Goal: Task Accomplishment & Management: Manage account settings

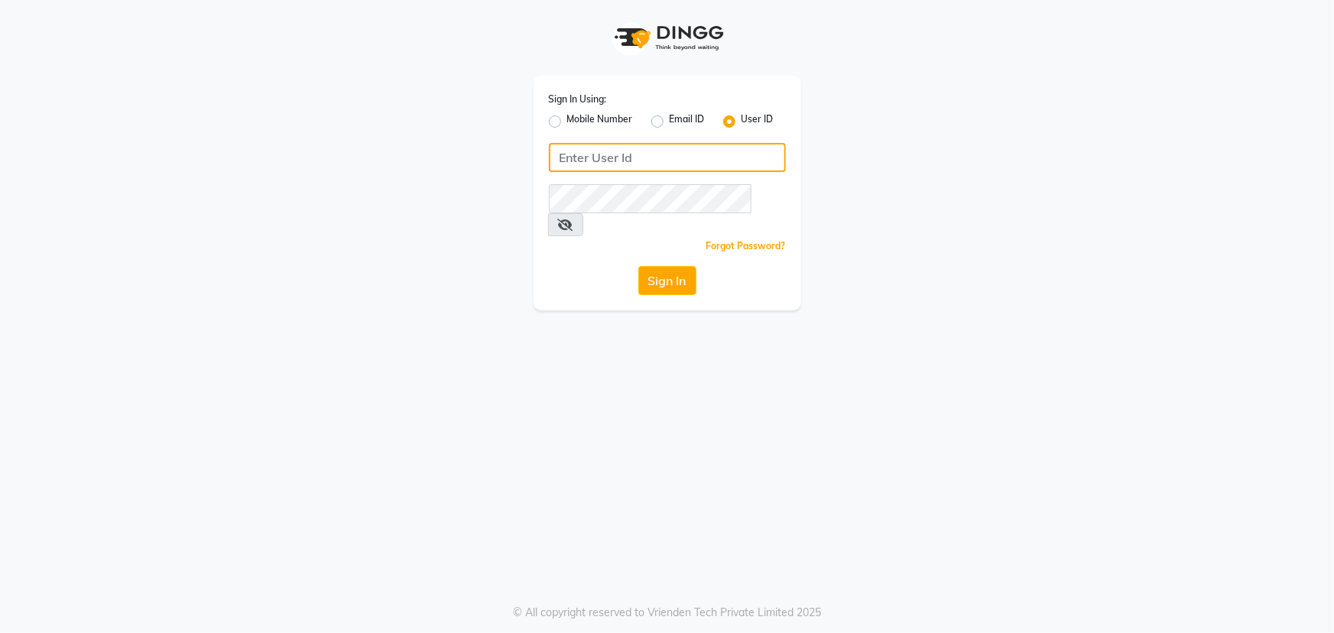
click at [642, 160] on input "Username" at bounding box center [667, 157] width 237 height 29
type input "rhapsody"
click at [710, 163] on input "Username" at bounding box center [667, 157] width 237 height 29
type input "rhapsody"
click at [681, 266] on button "Sign In" at bounding box center [667, 280] width 58 height 29
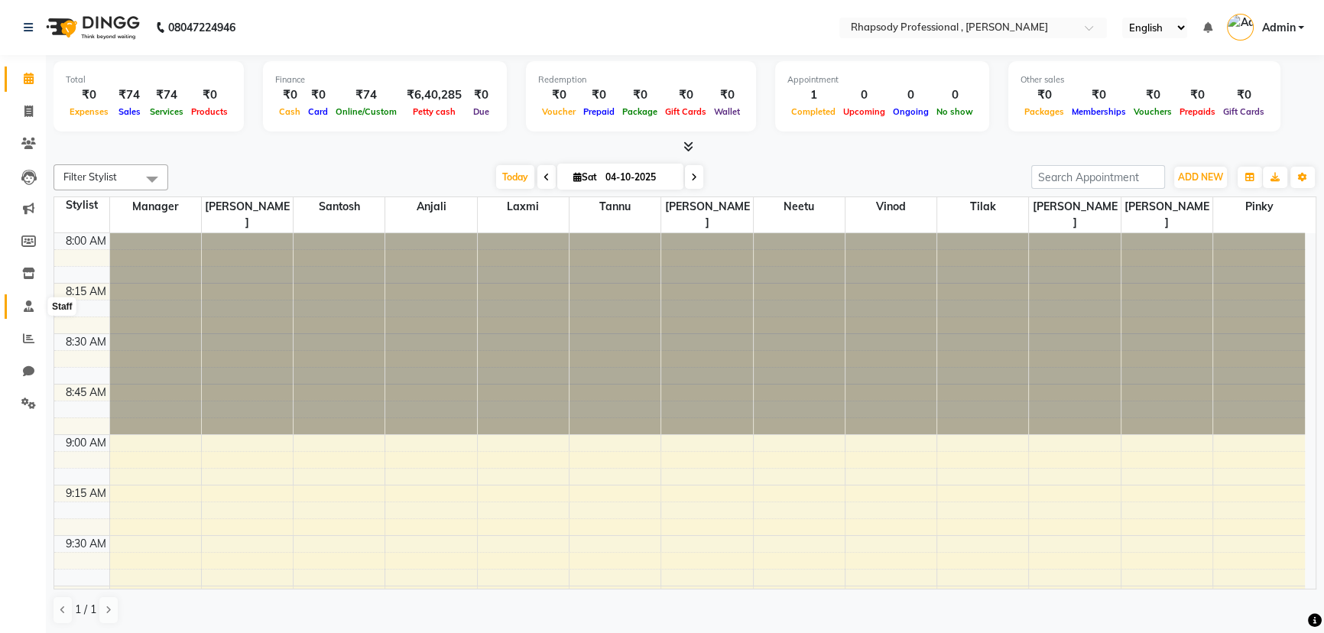
click at [29, 305] on icon at bounding box center [29, 305] width 10 height 11
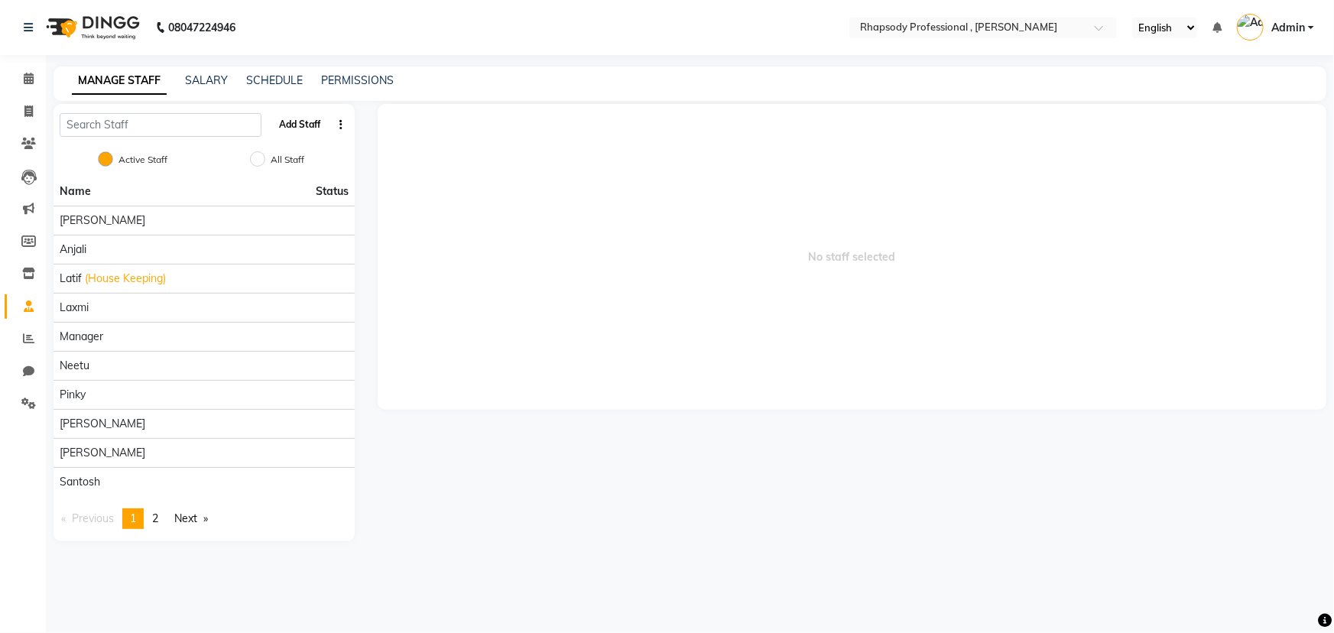
click at [287, 124] on button "Add Staff" at bounding box center [300, 125] width 54 height 26
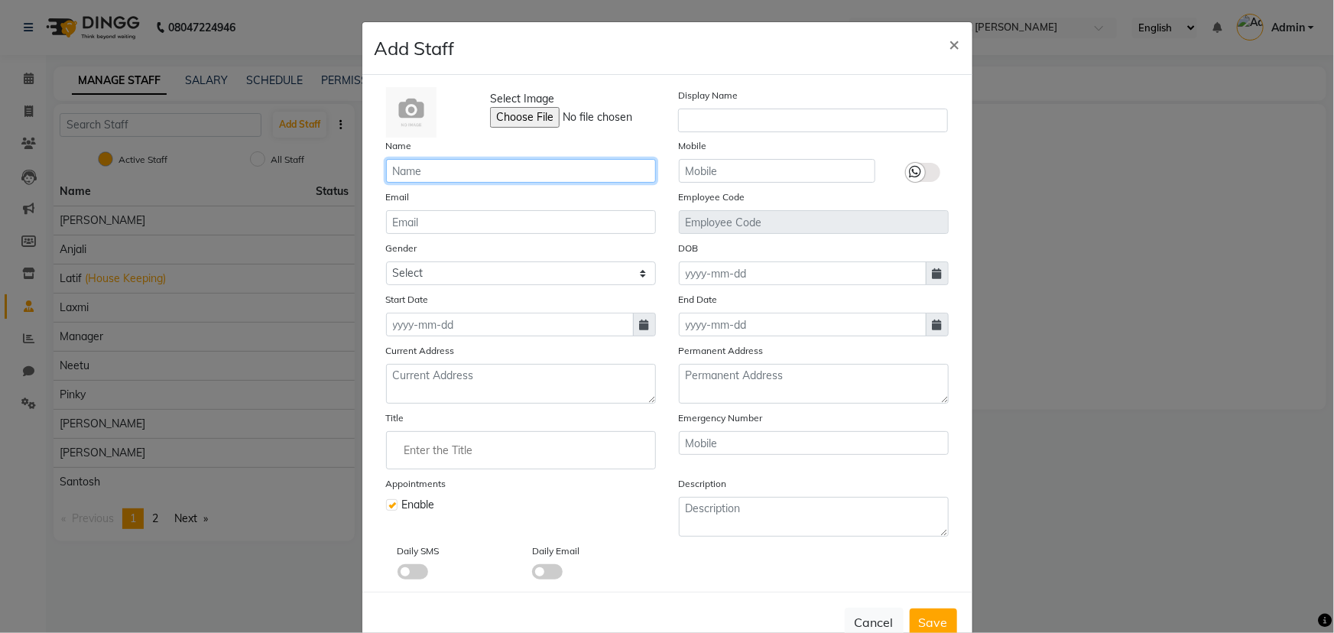
click at [460, 174] on input "text" at bounding box center [521, 171] width 270 height 24
type input "Neha"
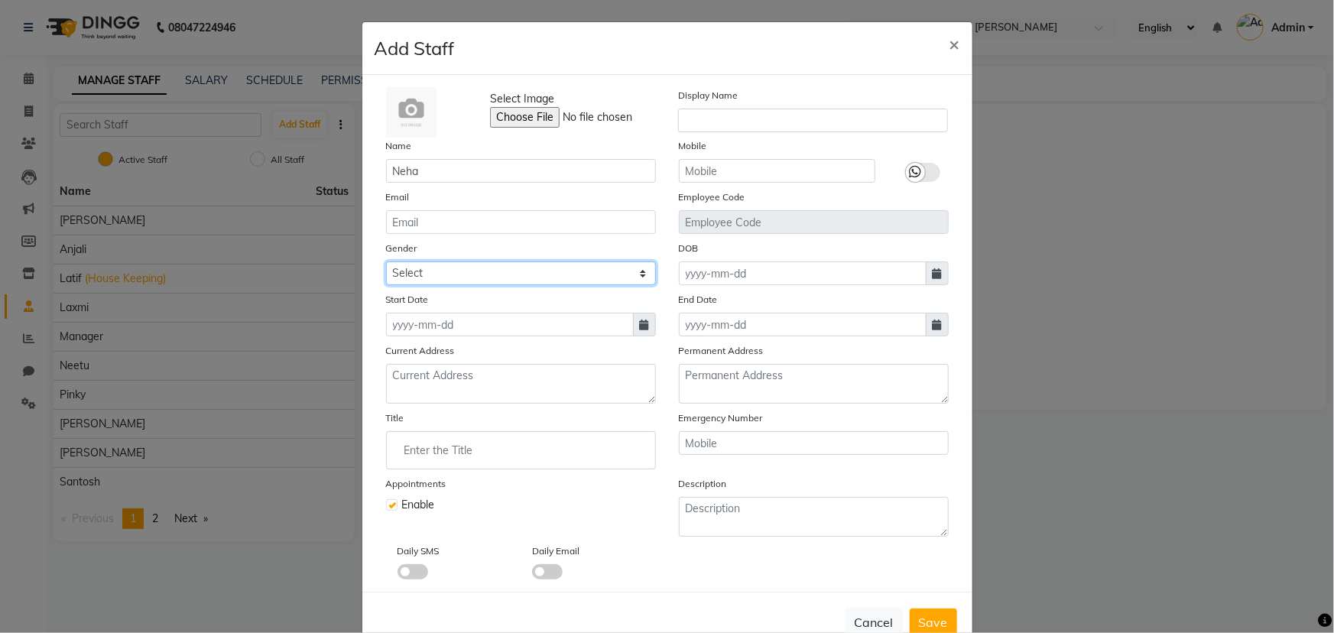
click at [499, 268] on select "Select [DEMOGRAPHIC_DATA] [DEMOGRAPHIC_DATA] Other Prefer Not To Say" at bounding box center [521, 273] width 270 height 24
select select "[DEMOGRAPHIC_DATA]"
click at [386, 262] on select "Select [DEMOGRAPHIC_DATA] [DEMOGRAPHIC_DATA] Other Prefer Not To Say" at bounding box center [521, 273] width 270 height 24
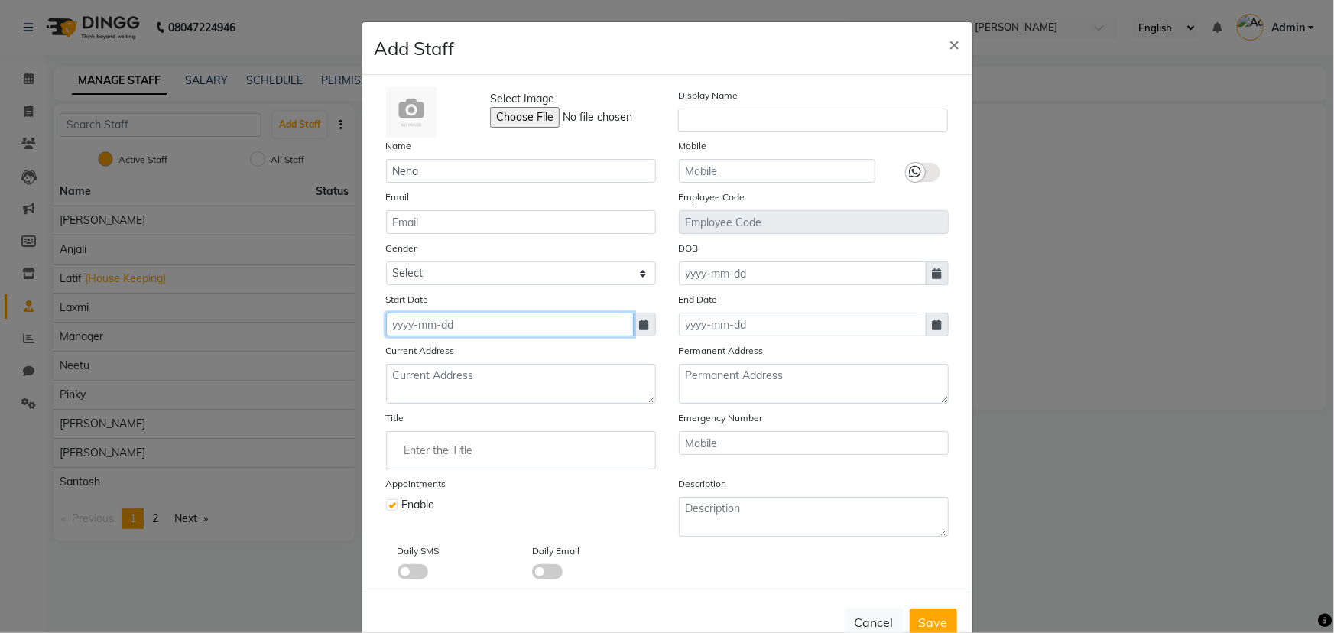
click at [492, 329] on input at bounding box center [510, 325] width 248 height 24
select select "10"
select select "2025"
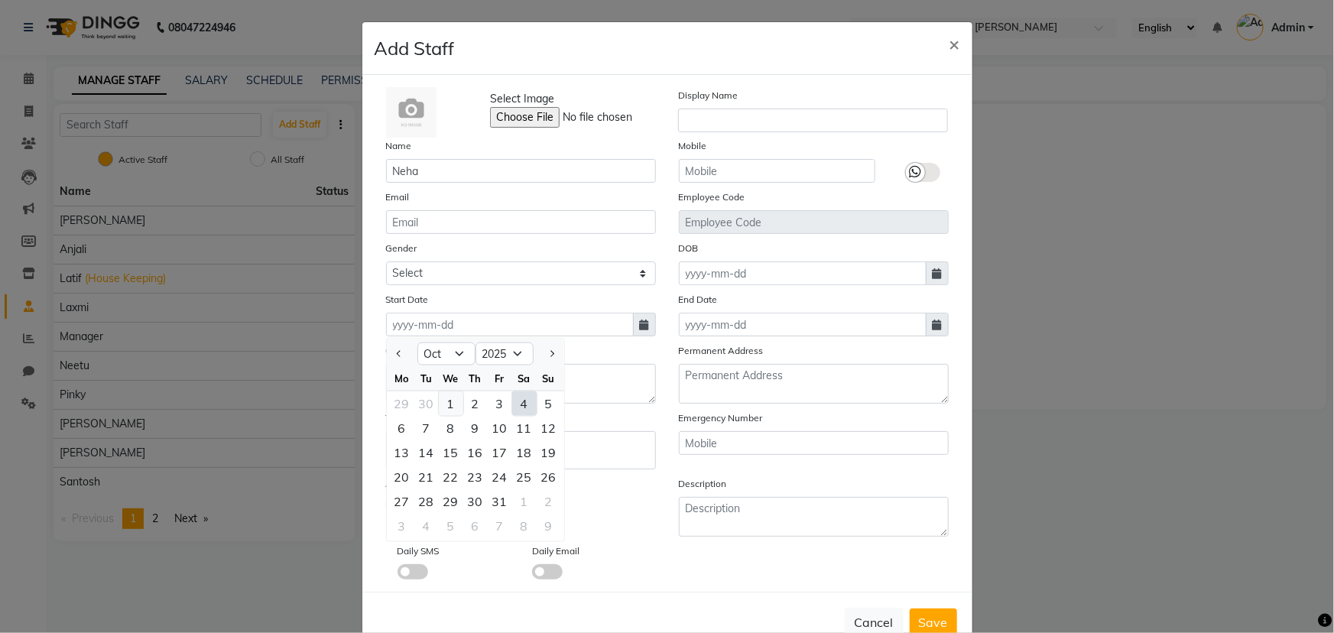
click at [447, 404] on div "1" at bounding box center [451, 403] width 24 height 24
type input "01-10-2025"
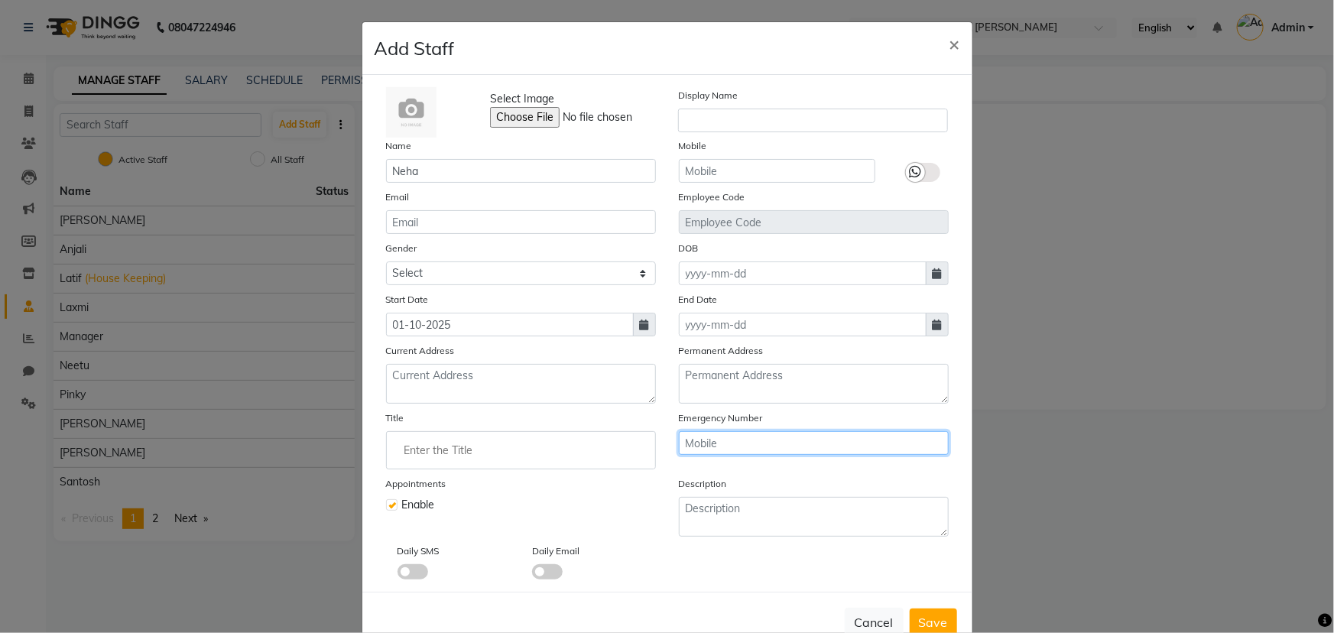
click at [708, 450] on input "text" at bounding box center [814, 443] width 270 height 24
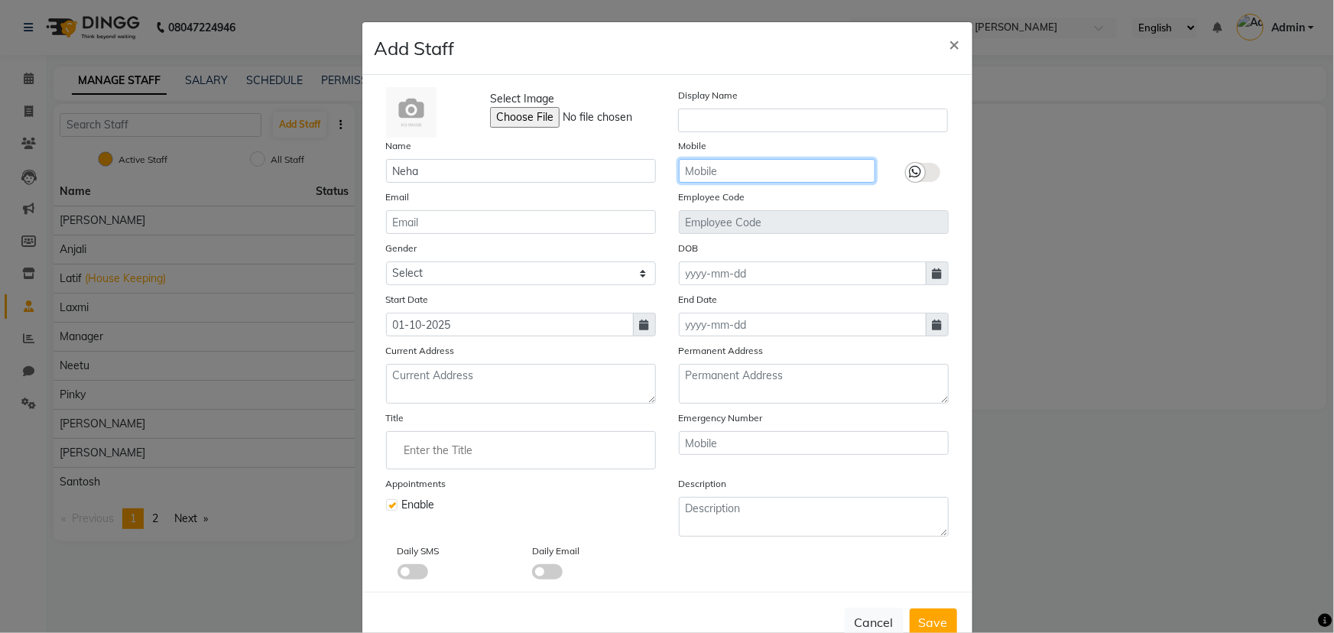
click at [748, 164] on input "text" at bounding box center [777, 171] width 196 height 24
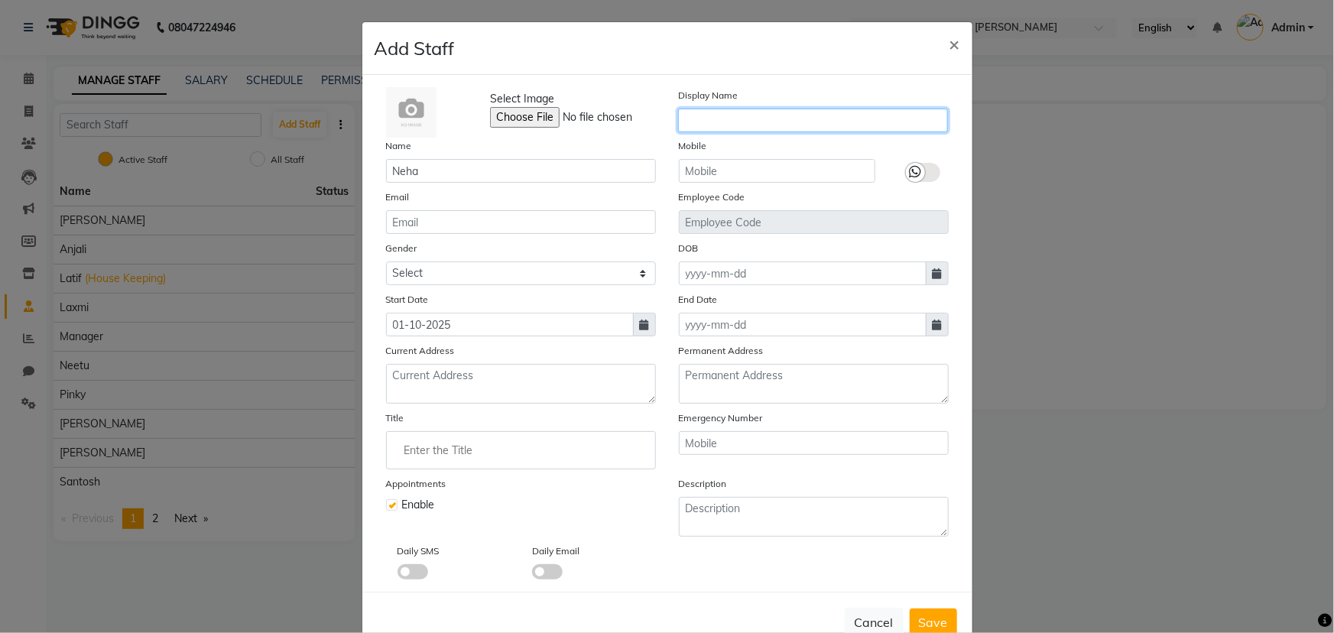
click at [756, 122] on input "text" at bounding box center [813, 121] width 270 height 24
type input "Neha"
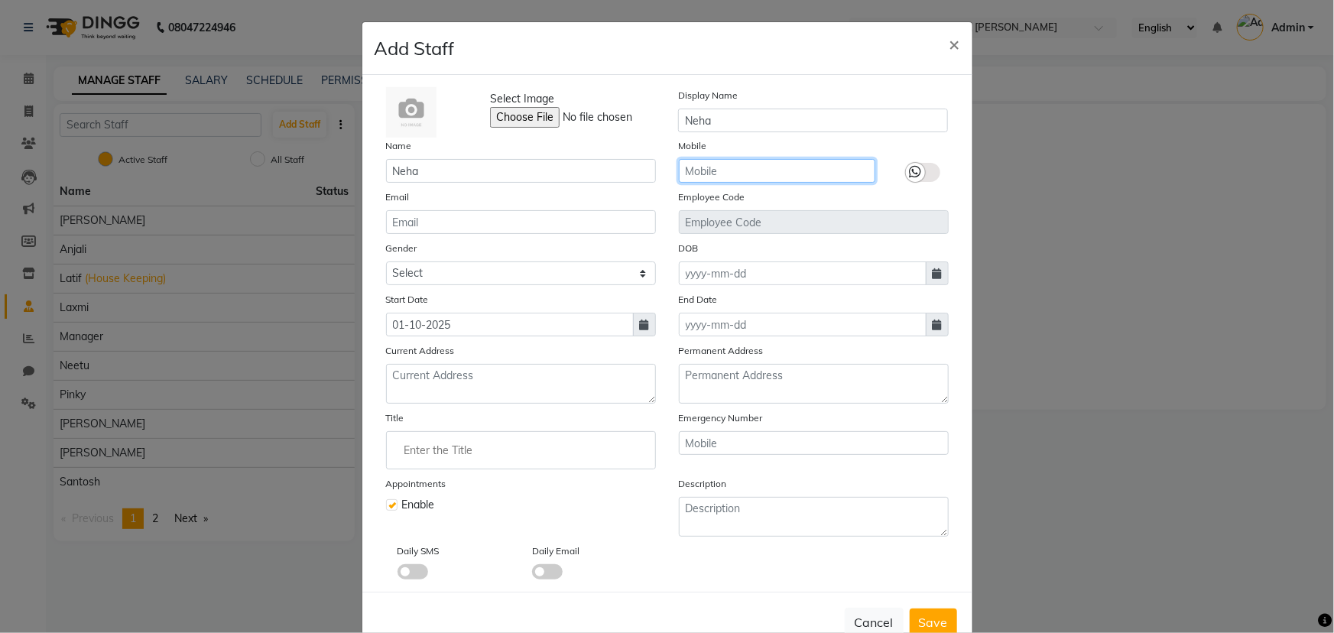
click at [748, 173] on input "text" at bounding box center [777, 171] width 196 height 24
type input "9599350576"
click at [924, 619] on span "Save" at bounding box center [933, 622] width 29 height 15
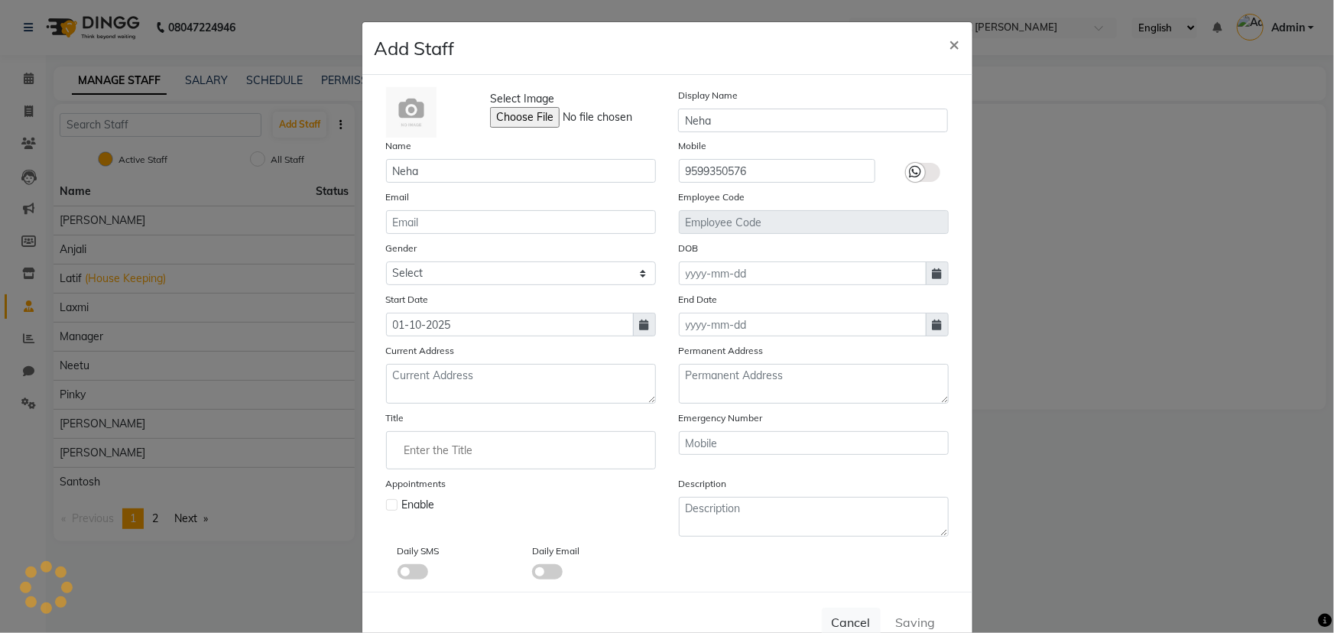
select select
checkbox input "false"
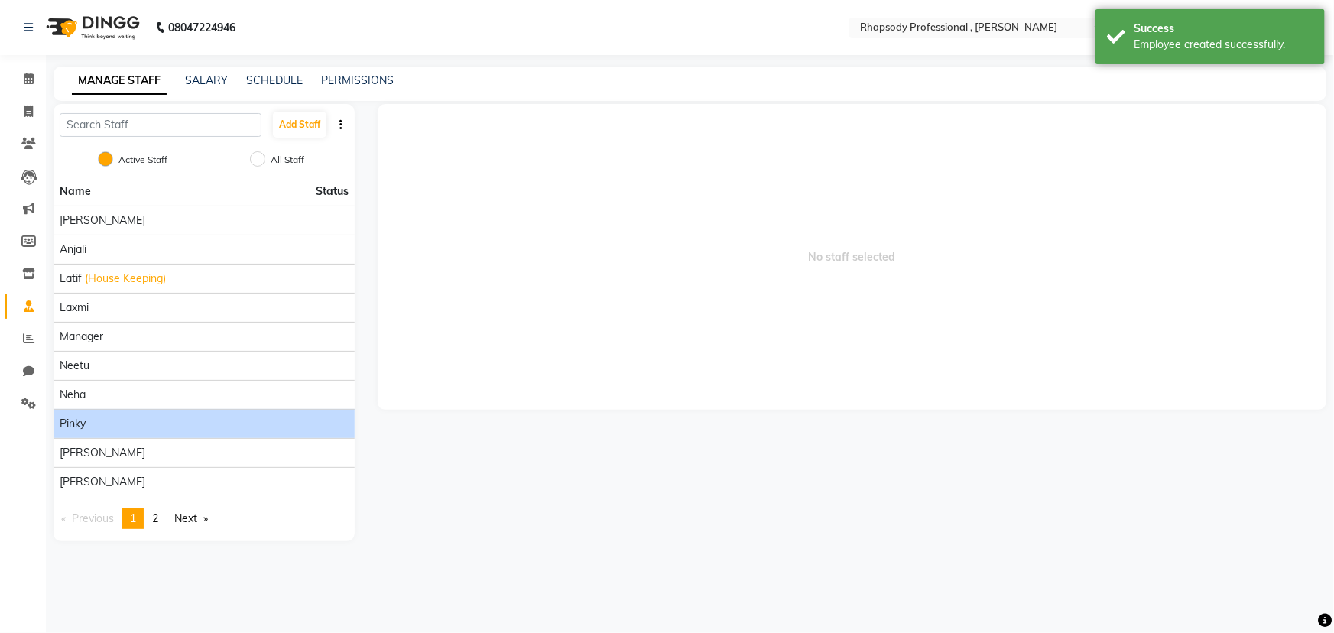
click at [83, 430] on span "Pinky" at bounding box center [73, 424] width 26 height 16
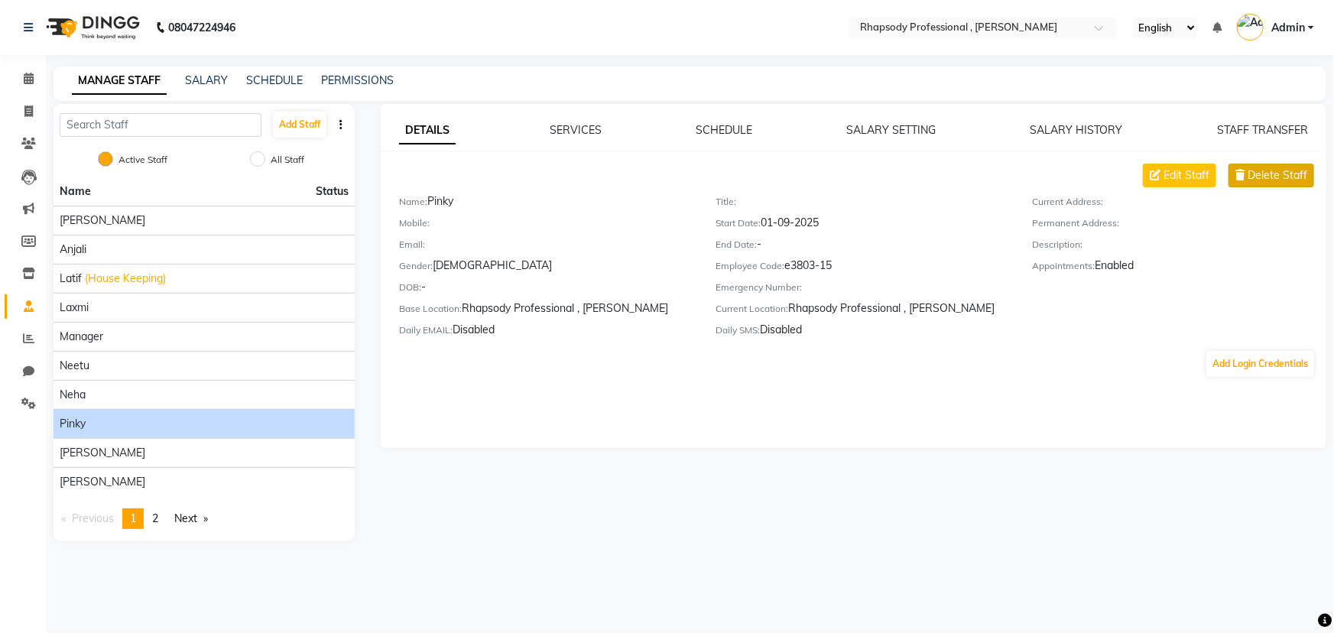
click at [1251, 173] on span "Delete Staff" at bounding box center [1278, 175] width 60 height 16
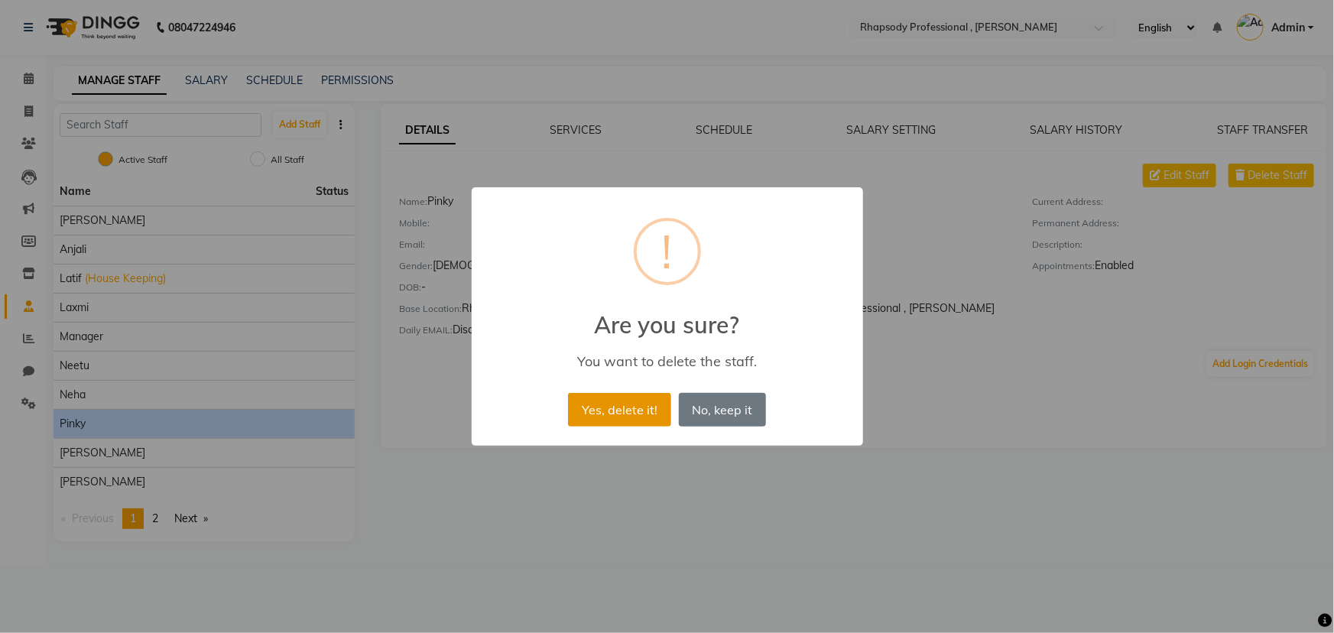
click at [631, 406] on button "Yes, delete it!" at bounding box center [619, 410] width 102 height 34
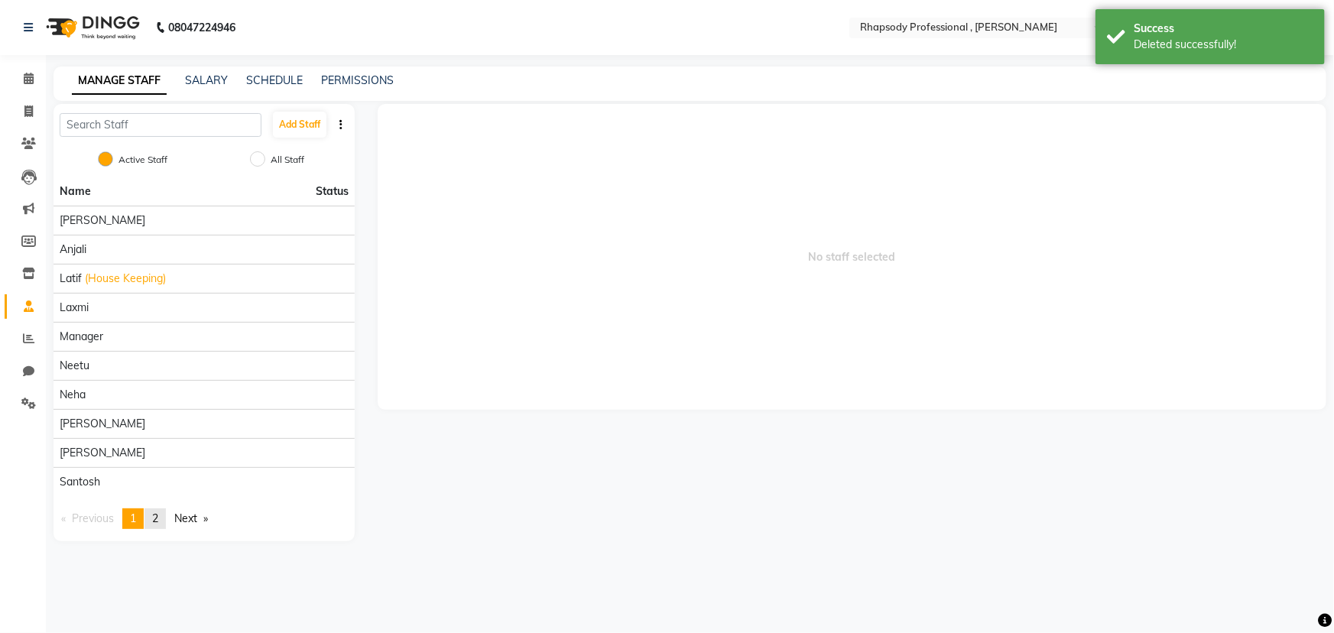
click at [157, 523] on span "2" at bounding box center [155, 518] width 6 height 14
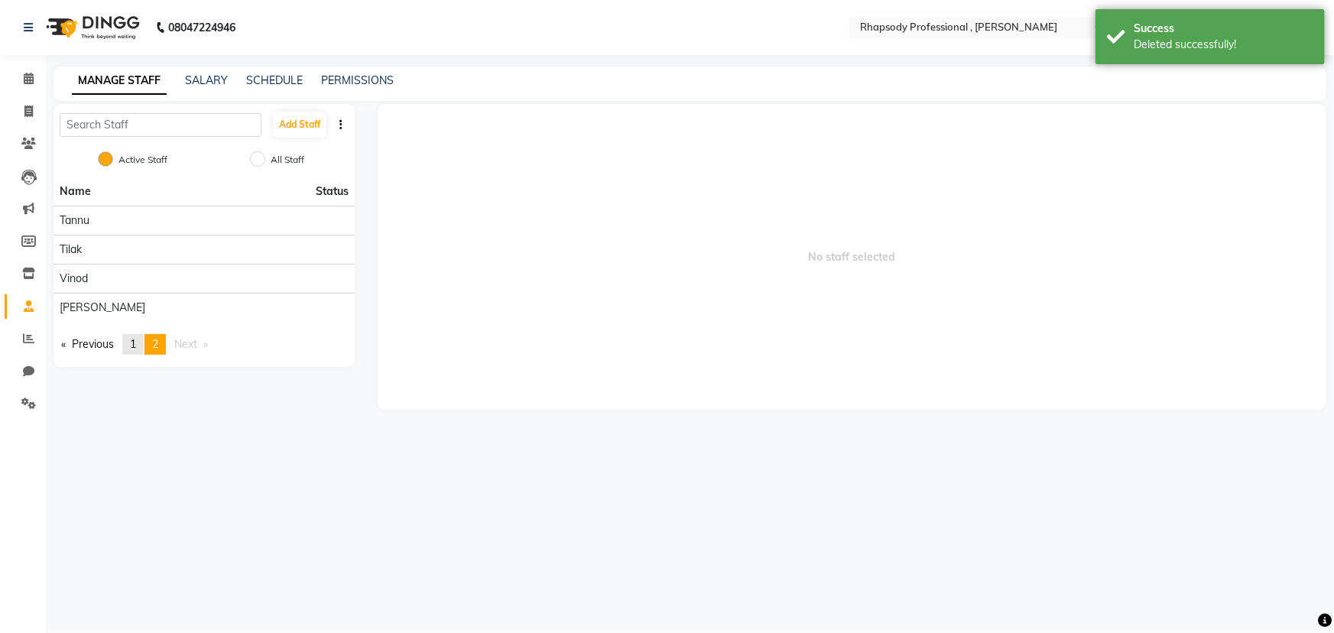
click at [138, 351] on link "page 1" at bounding box center [132, 344] width 21 height 21
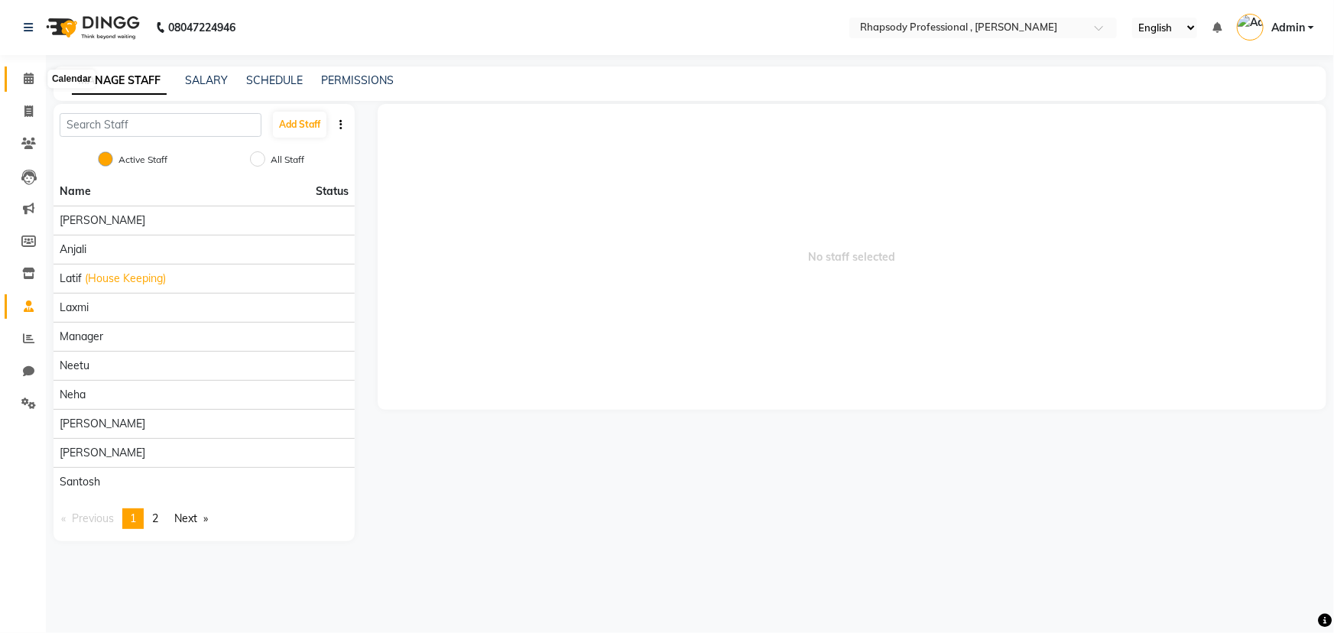
click at [25, 76] on icon at bounding box center [29, 78] width 10 height 11
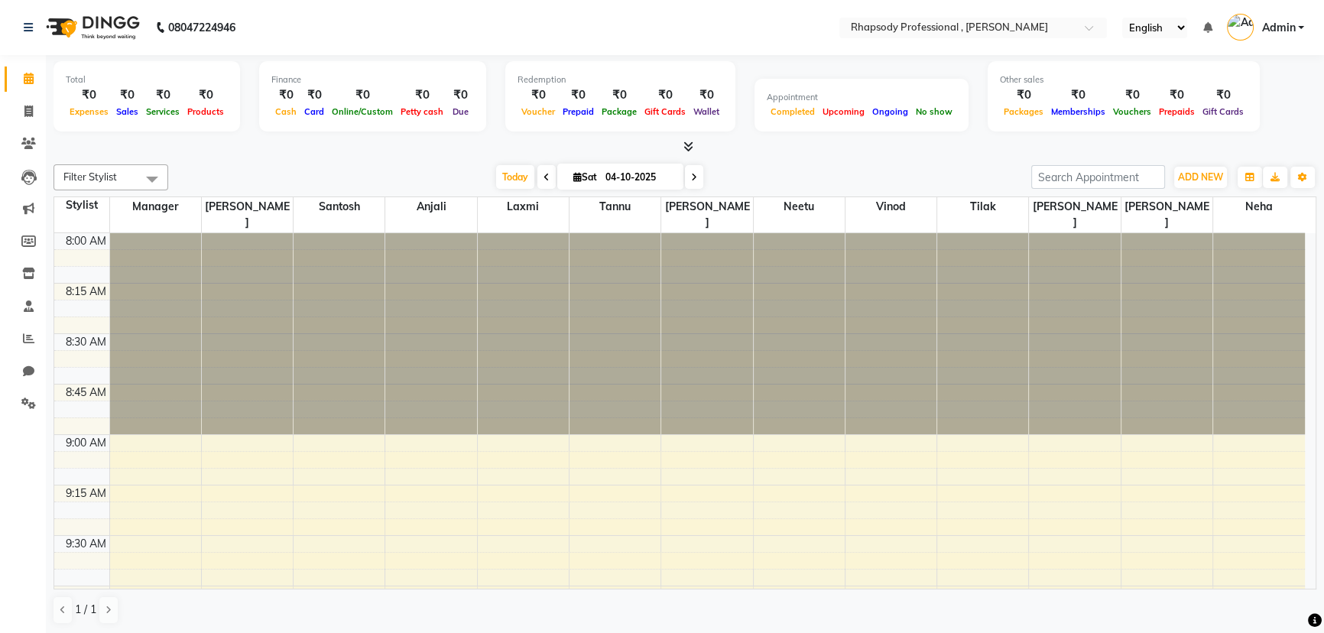
click at [815, 149] on div at bounding box center [685, 147] width 1263 height 16
click at [25, 401] on icon at bounding box center [28, 403] width 15 height 11
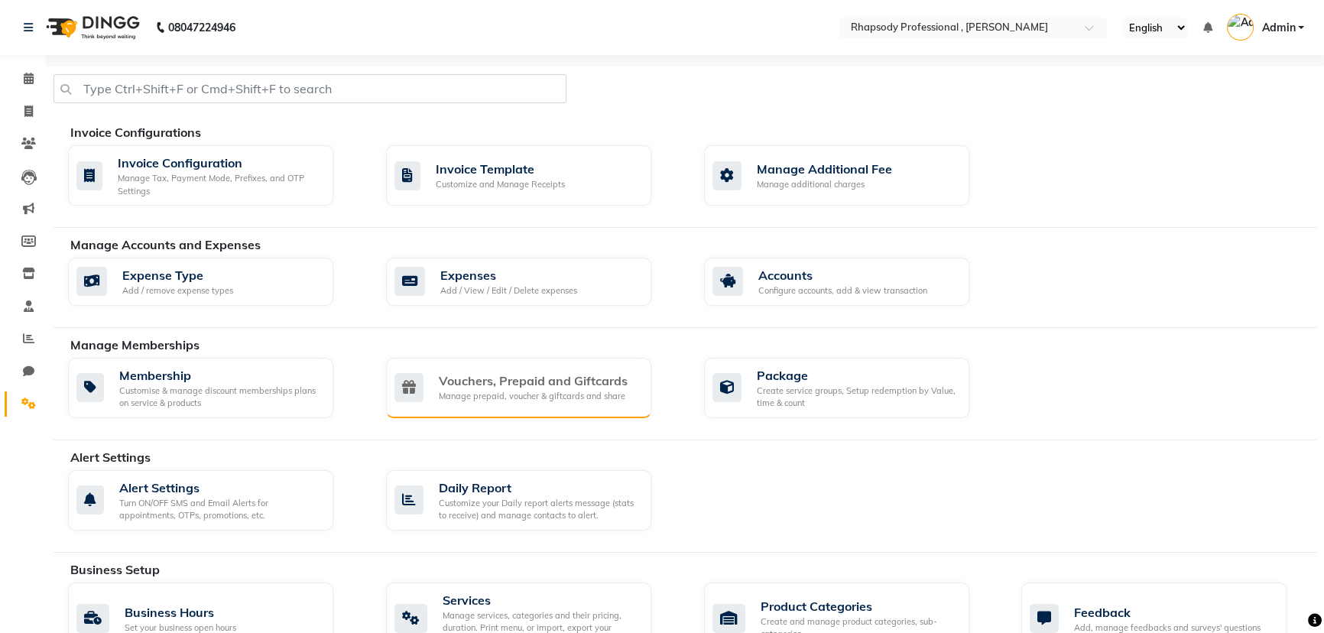
click at [536, 381] on div "Vouchers, Prepaid and Giftcards" at bounding box center [533, 381] width 189 height 18
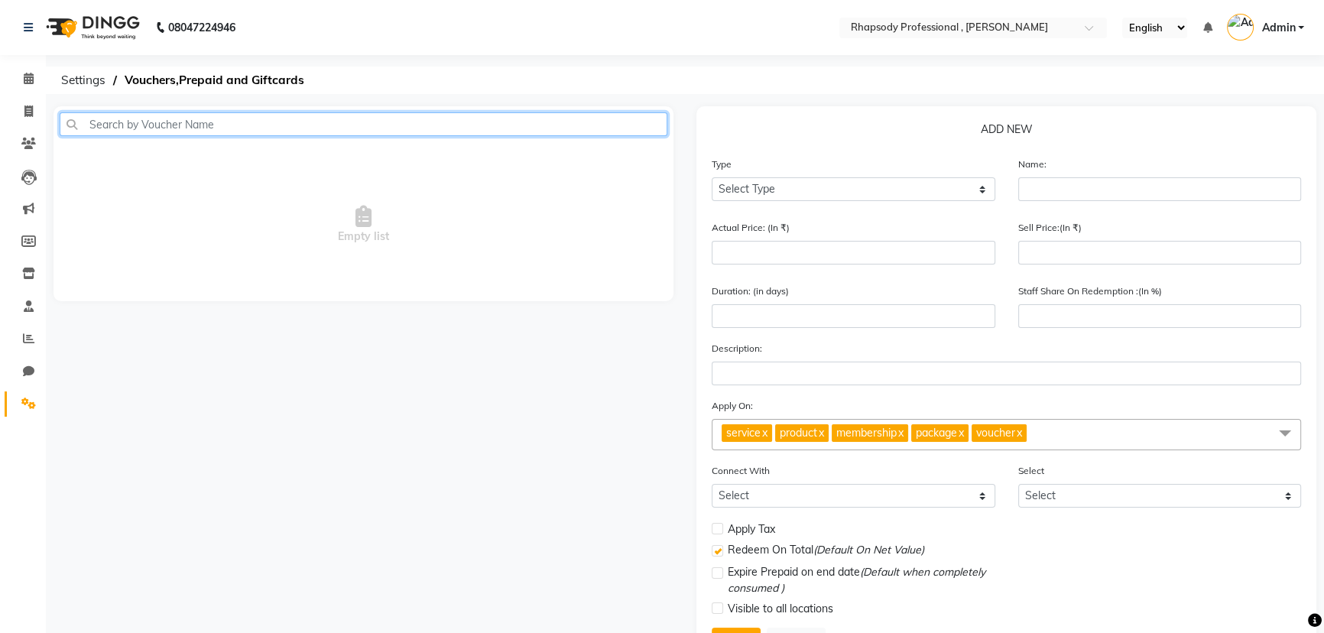
click at [325, 125] on input "text" at bounding box center [364, 124] width 608 height 24
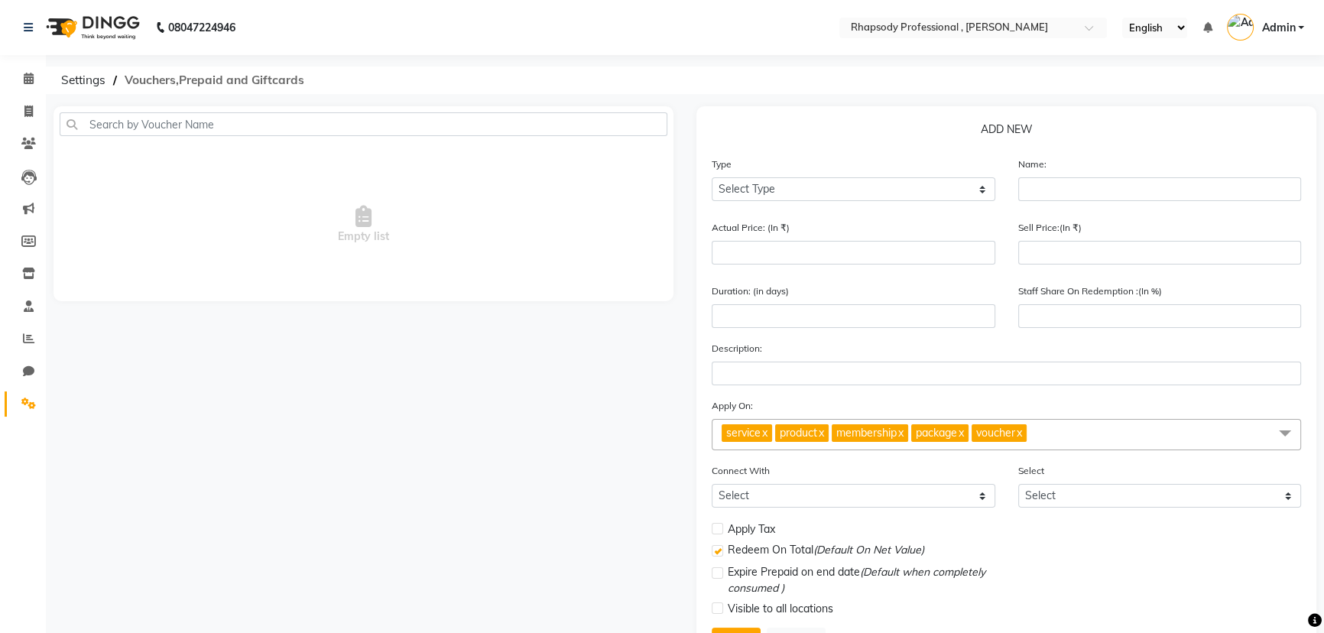
click at [216, 77] on span "Vouchers,Prepaid and Giftcards" at bounding box center [214, 81] width 195 height 28
click at [758, 184] on select "Select Type Voucher Prepaid Gift Card" at bounding box center [854, 189] width 284 height 24
select select "P"
click at [712, 177] on select "Select Type Voucher Prepaid Gift Card" at bounding box center [854, 189] width 284 height 24
click at [1104, 194] on input "text" at bounding box center [1160, 189] width 284 height 24
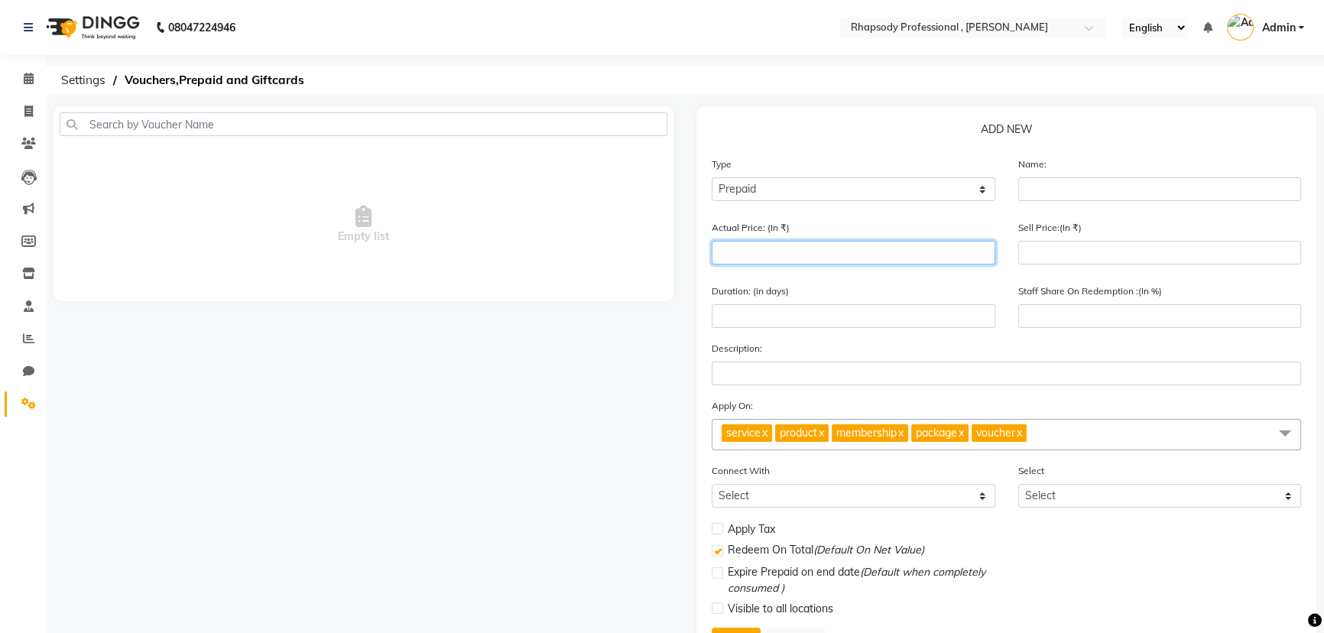
click at [900, 257] on input "number" at bounding box center [854, 253] width 284 height 24
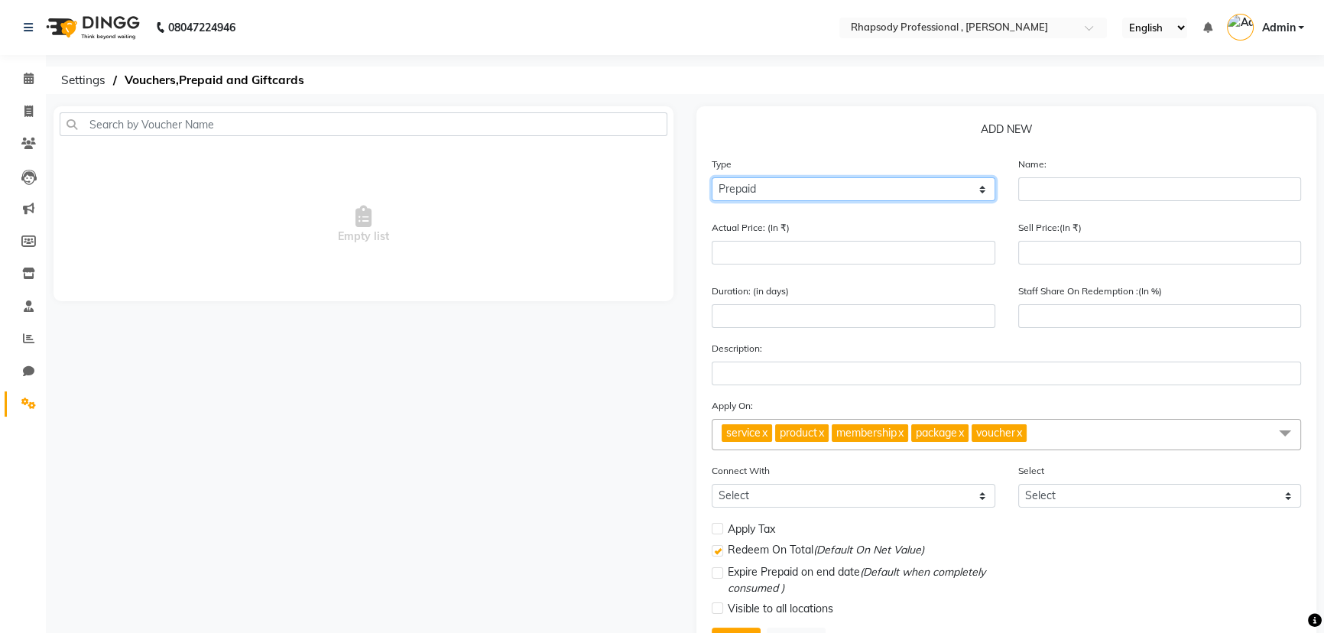
click at [770, 190] on select "Select Type Voucher Prepaid Gift Card" at bounding box center [854, 189] width 284 height 24
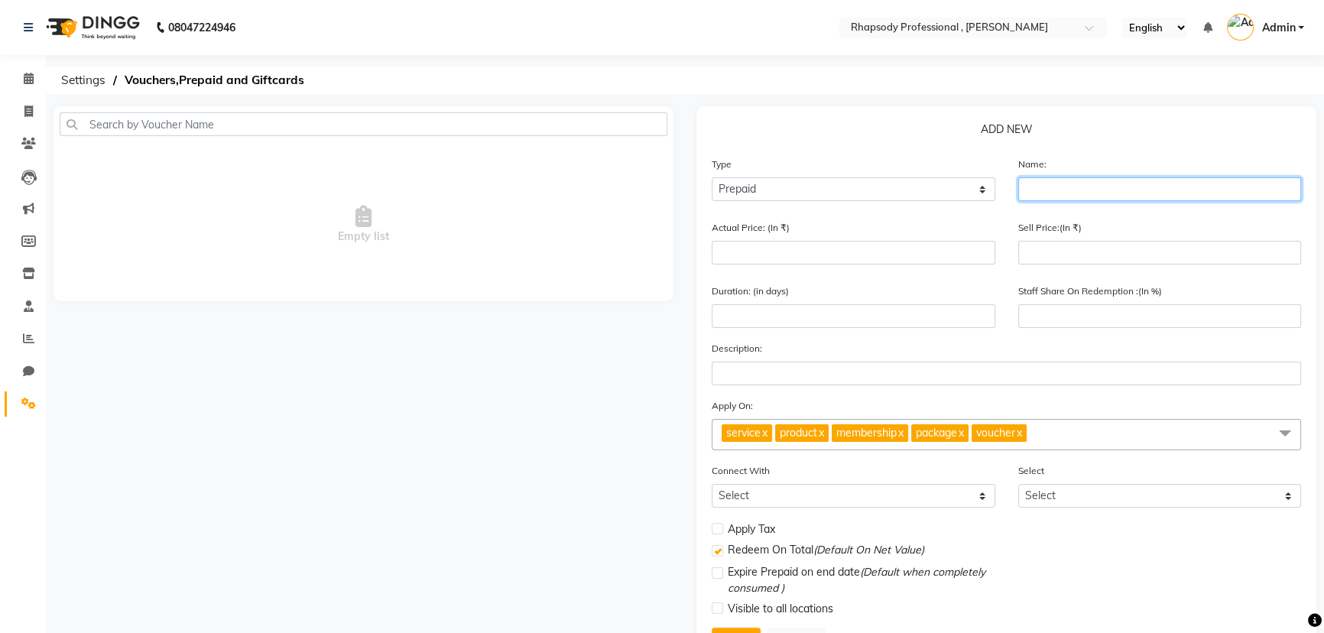
click at [1043, 193] on input "text" at bounding box center [1160, 189] width 284 height 24
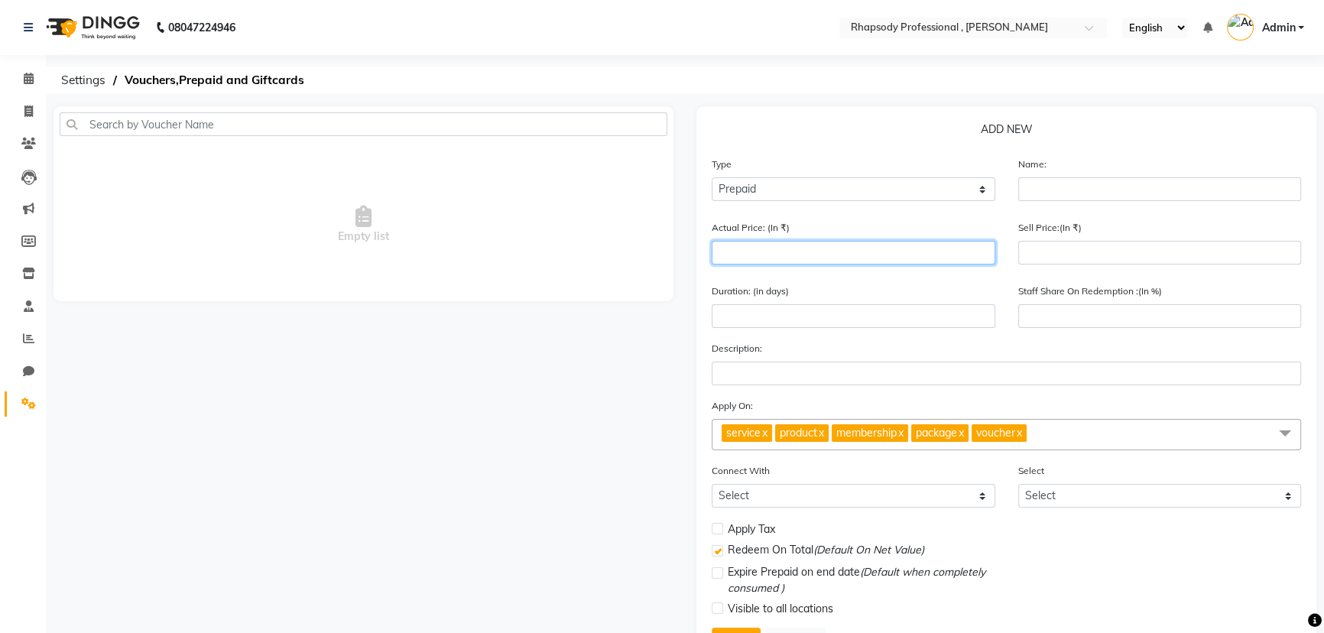
click at [851, 260] on input "number" at bounding box center [854, 253] width 284 height 24
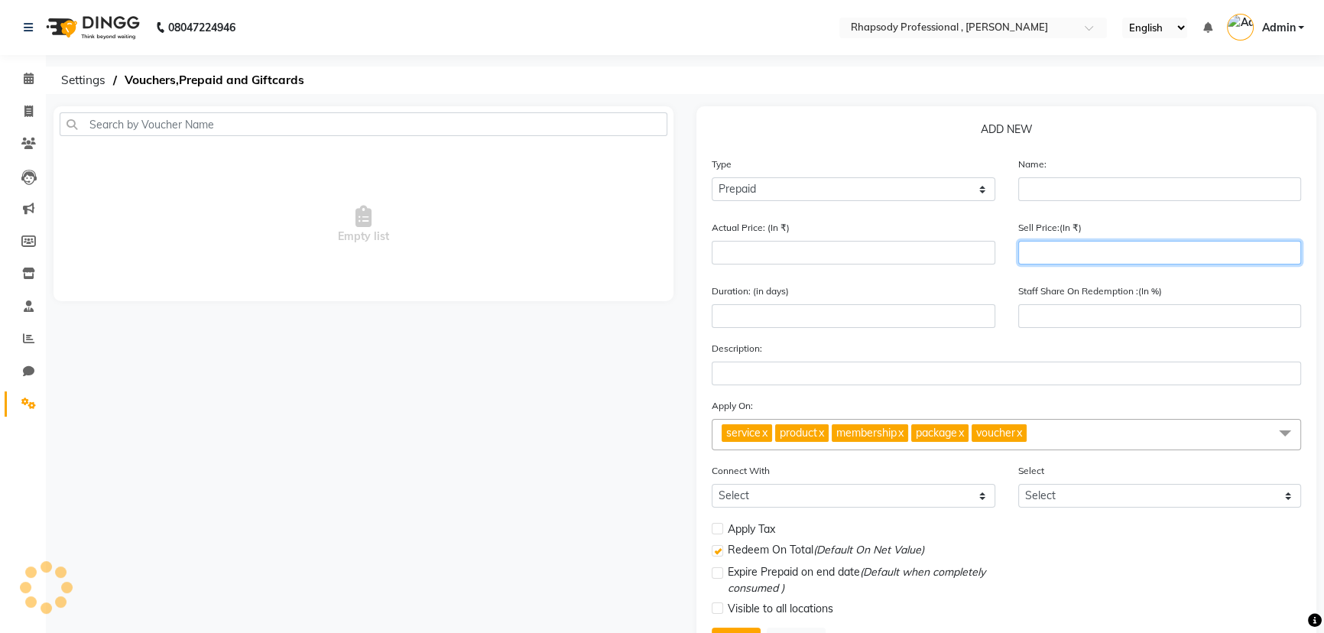
click at [1041, 251] on input "number" at bounding box center [1160, 253] width 284 height 24
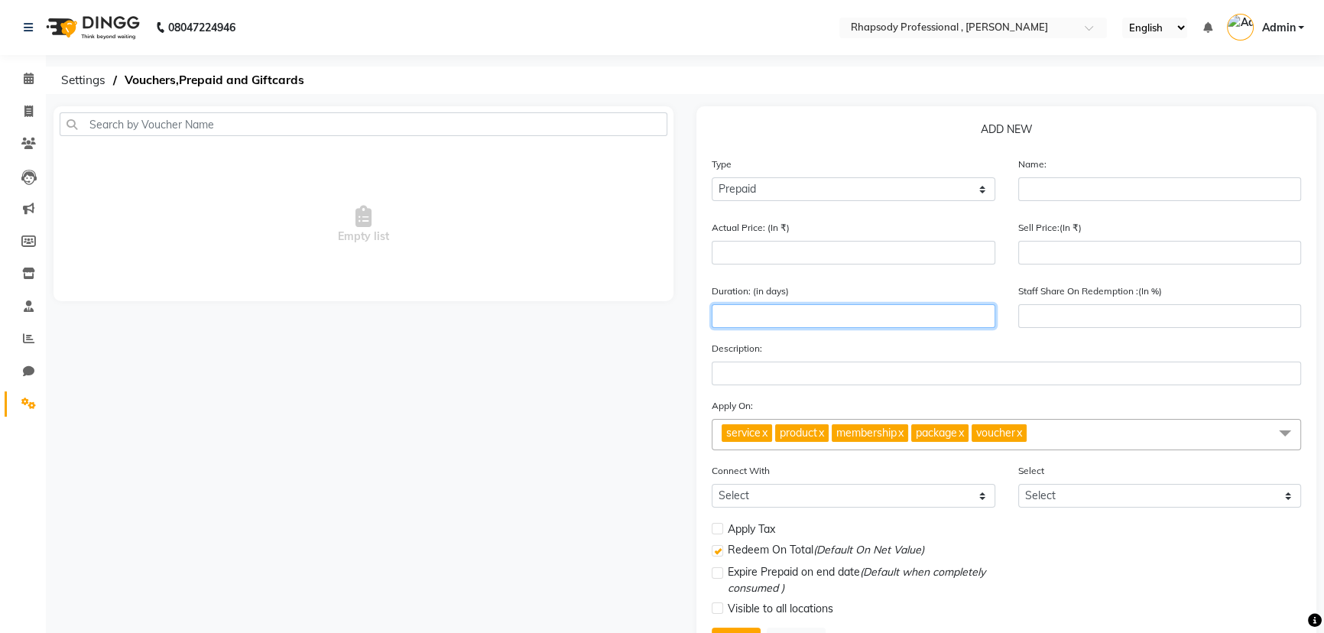
click at [831, 316] on input "number" at bounding box center [854, 316] width 284 height 24
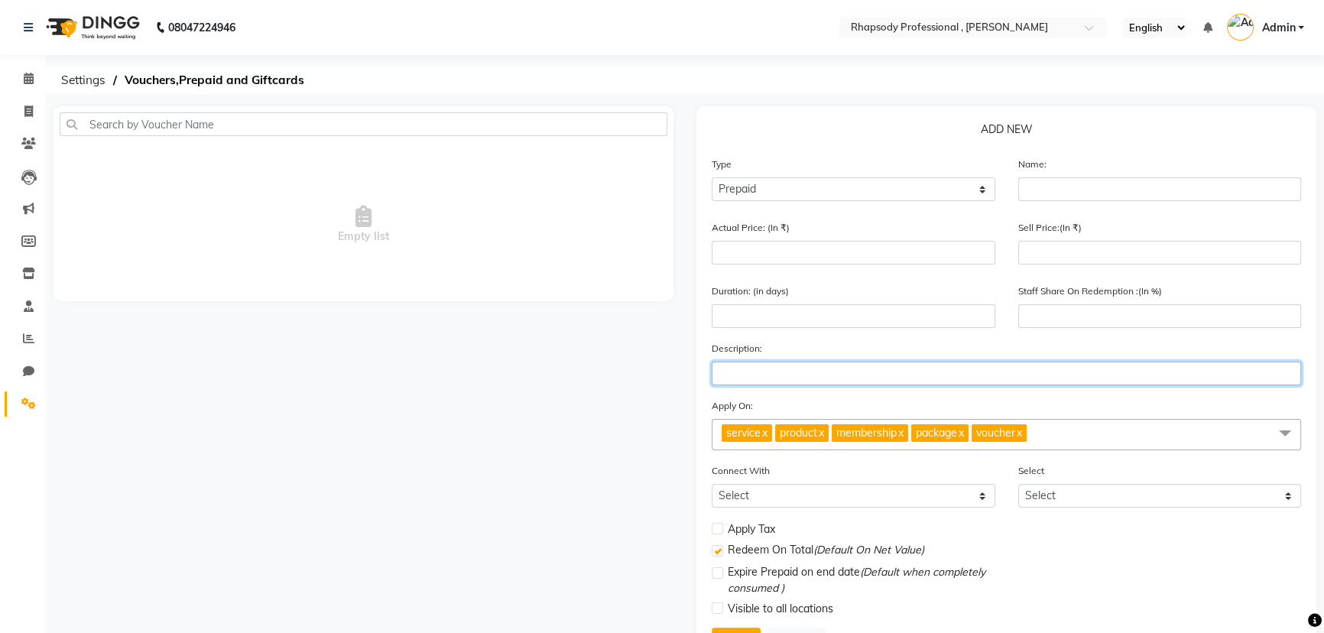
click at [839, 385] on input "text" at bounding box center [1006, 374] width 589 height 24
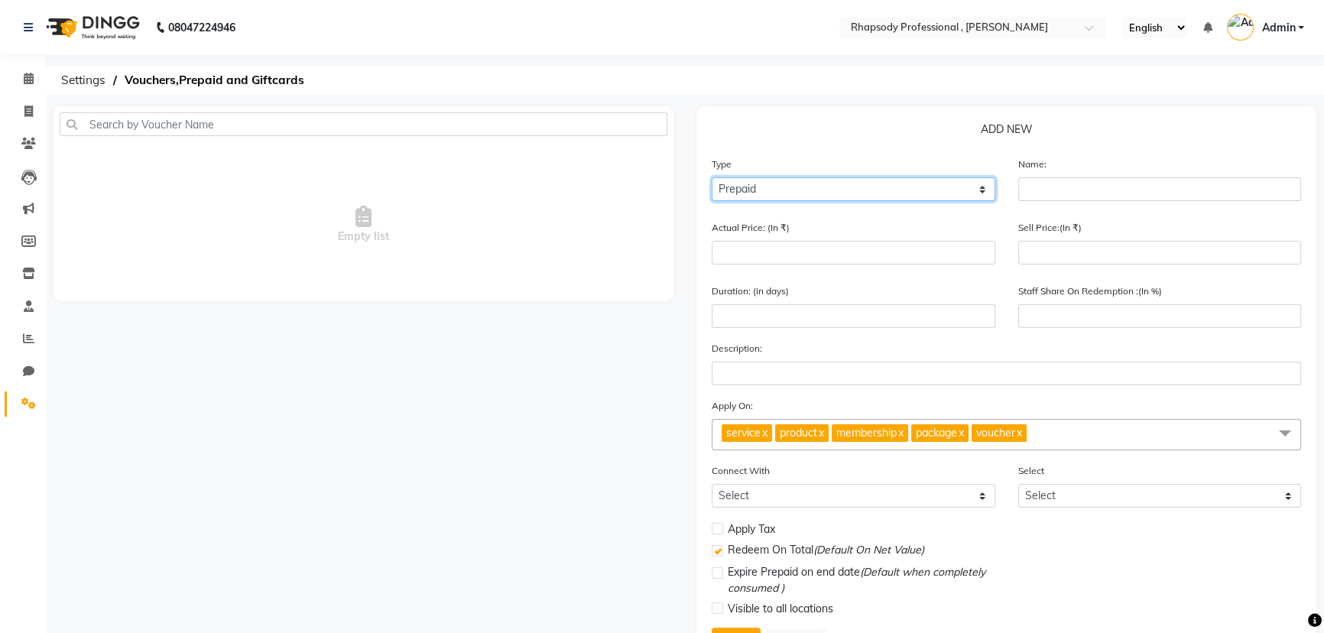
click at [784, 190] on select "Select Type Voucher Prepaid Gift Card" at bounding box center [854, 189] width 284 height 24
click at [164, 226] on span "Empty list" at bounding box center [364, 224] width 620 height 153
click at [22, 402] on icon at bounding box center [28, 403] width 15 height 11
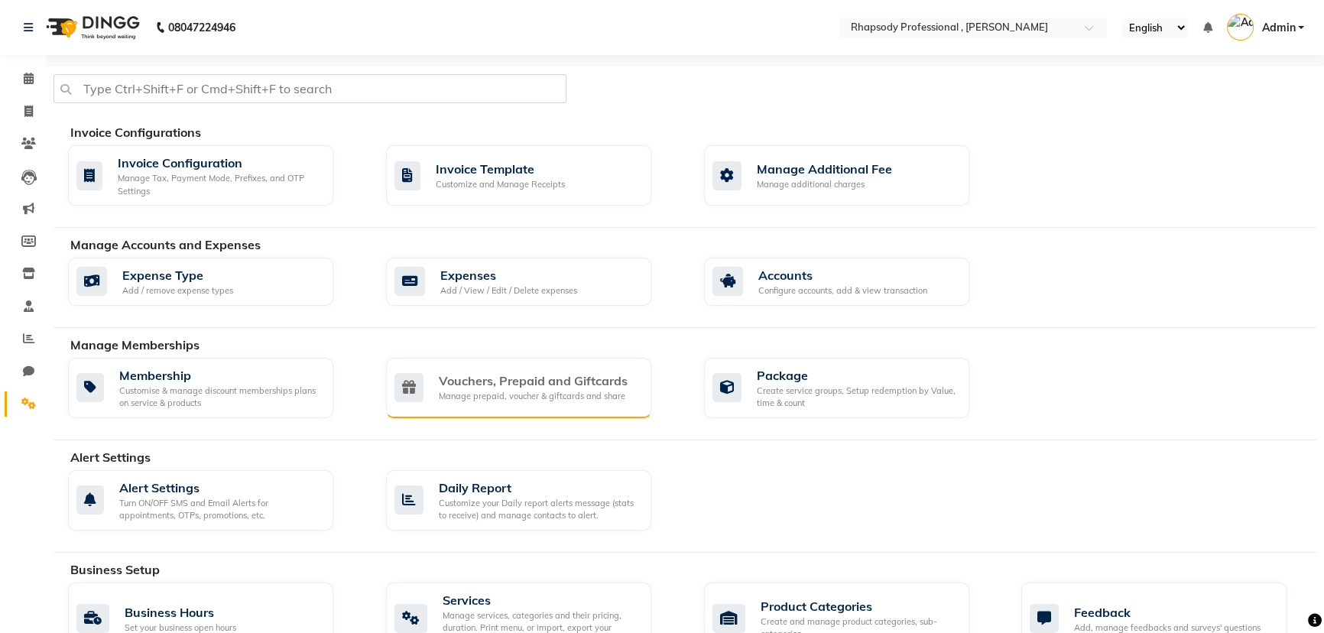
click at [482, 381] on div "Vouchers, Prepaid and Giftcards" at bounding box center [533, 381] width 189 height 18
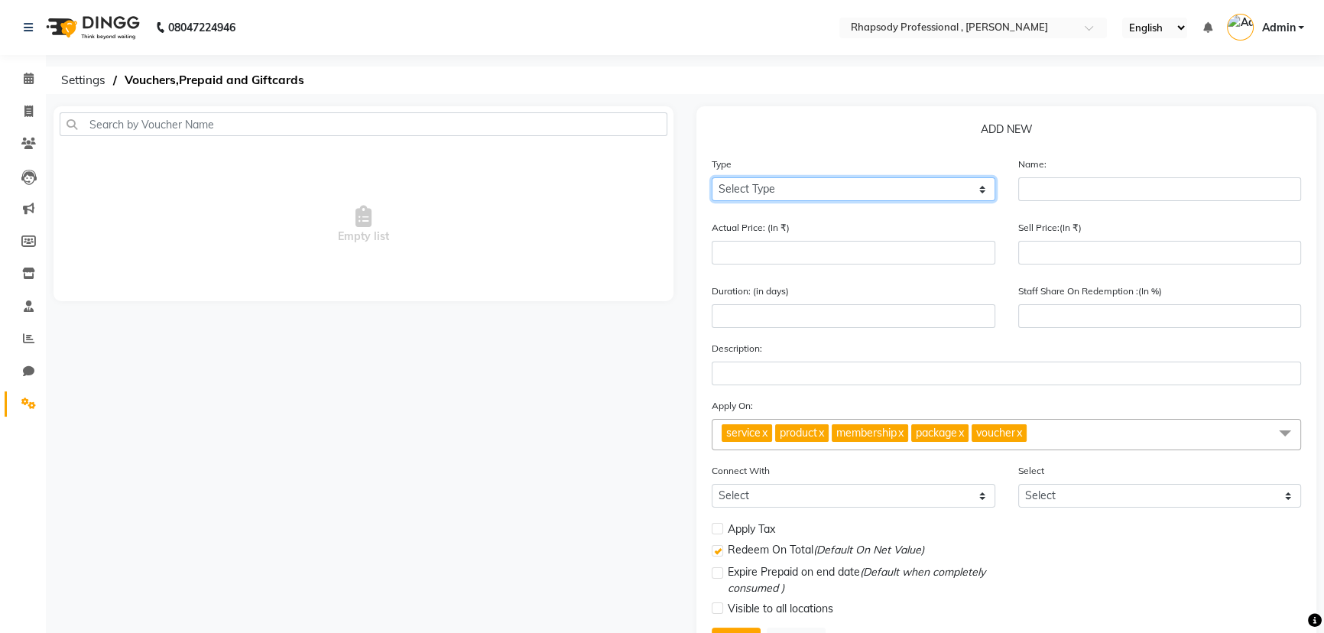
click at [774, 193] on select "Select Type Voucher Prepaid Gift Card" at bounding box center [854, 189] width 284 height 24
select select "P"
click at [712, 177] on select "Select Type Voucher Prepaid Gift Card" at bounding box center [854, 189] width 284 height 24
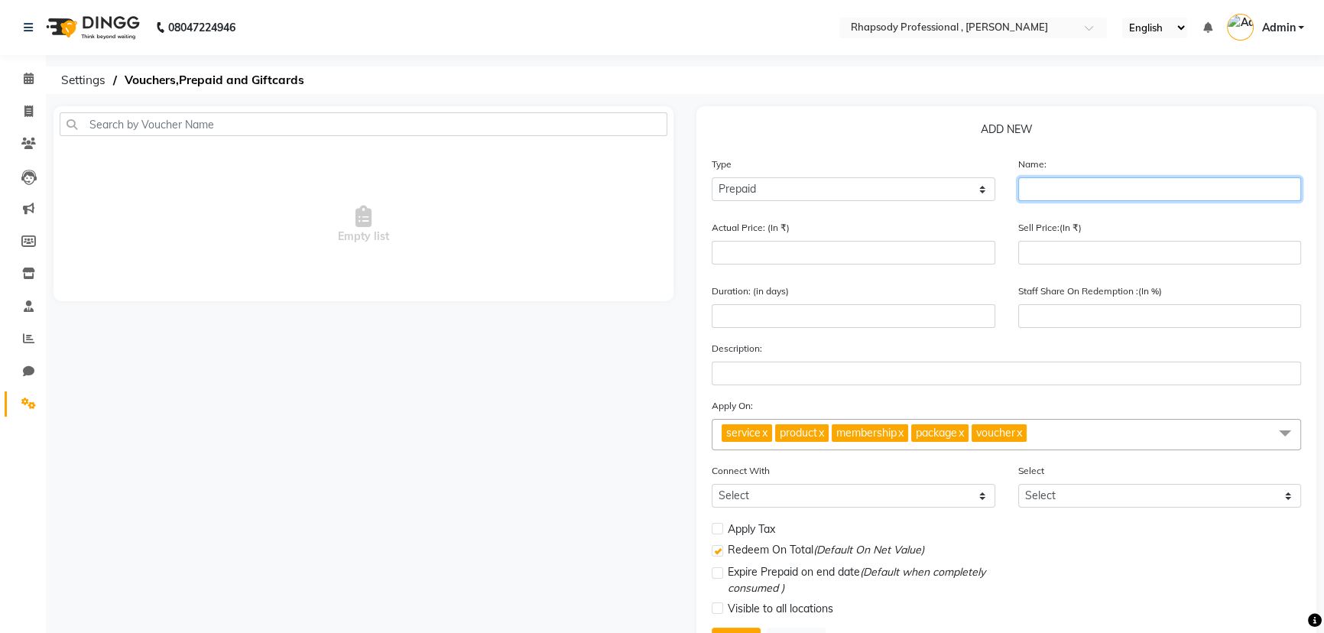
click at [1096, 195] on input "text" at bounding box center [1160, 189] width 284 height 24
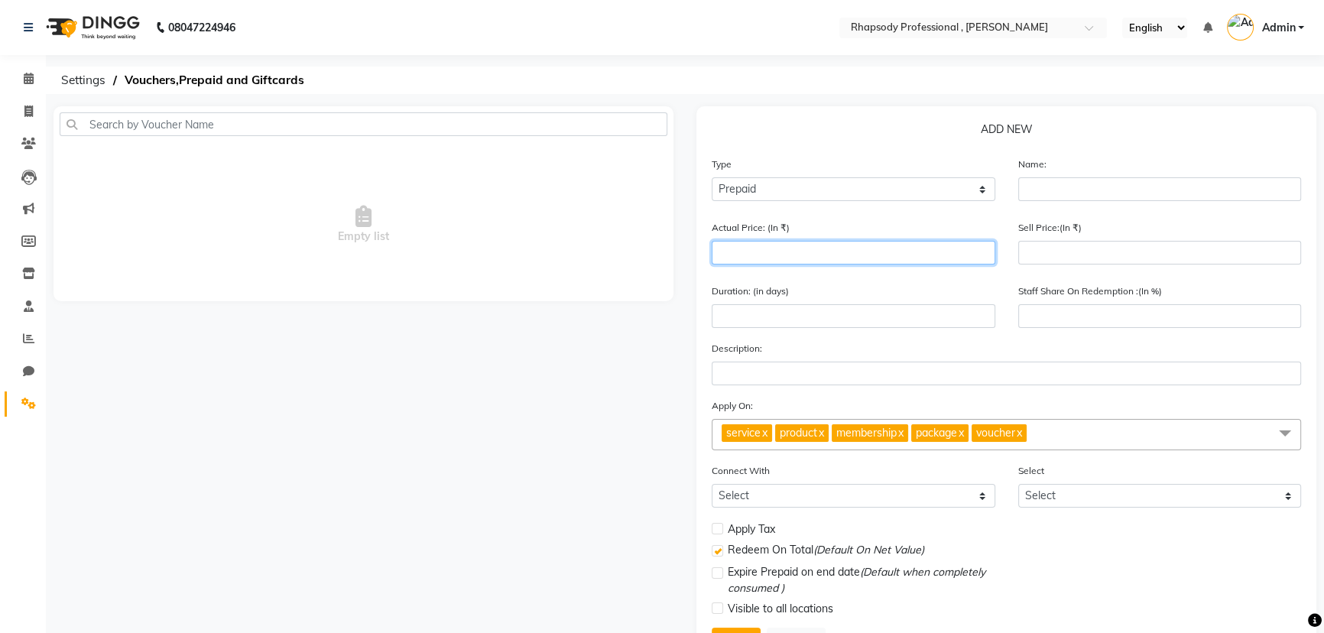
click at [868, 261] on input "number" at bounding box center [854, 253] width 284 height 24
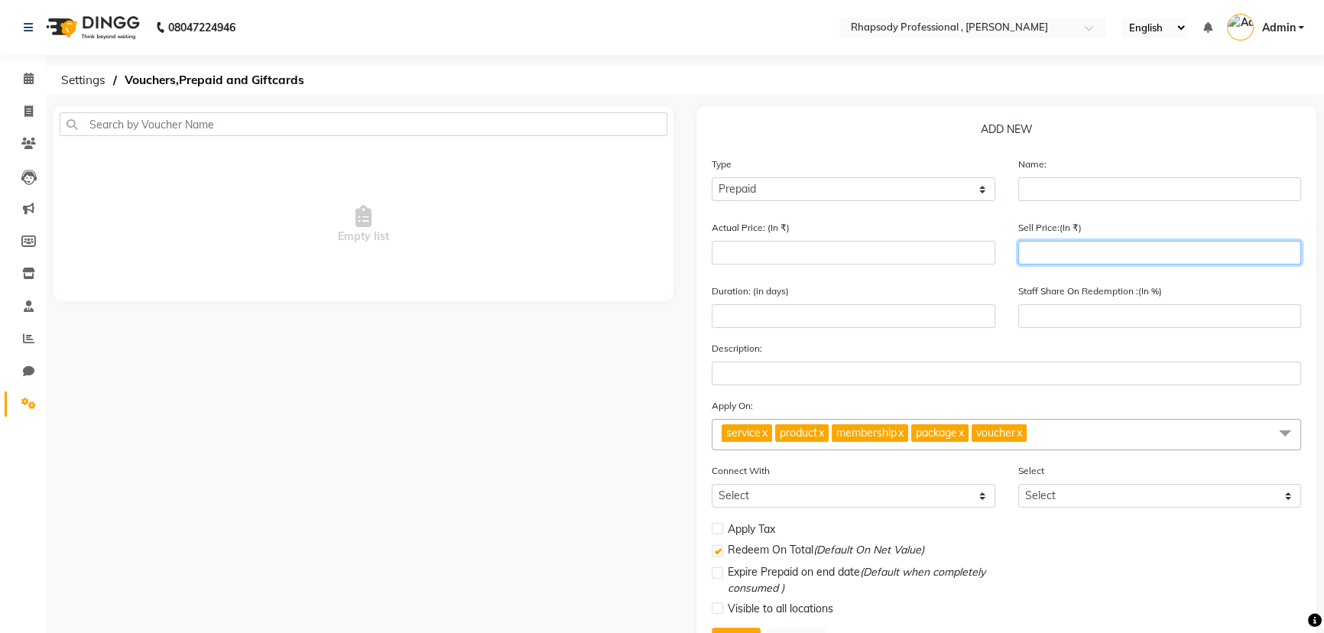
click at [1072, 253] on input "number" at bounding box center [1160, 253] width 284 height 24
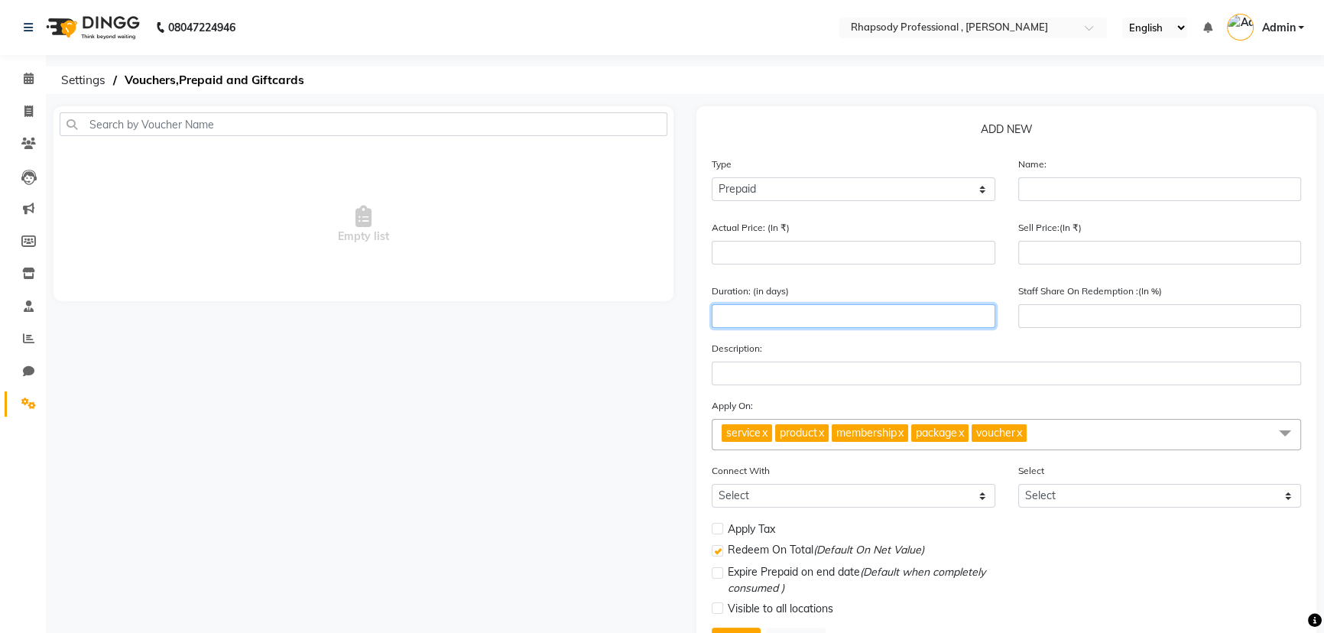
click at [822, 321] on input "number" at bounding box center [854, 316] width 284 height 24
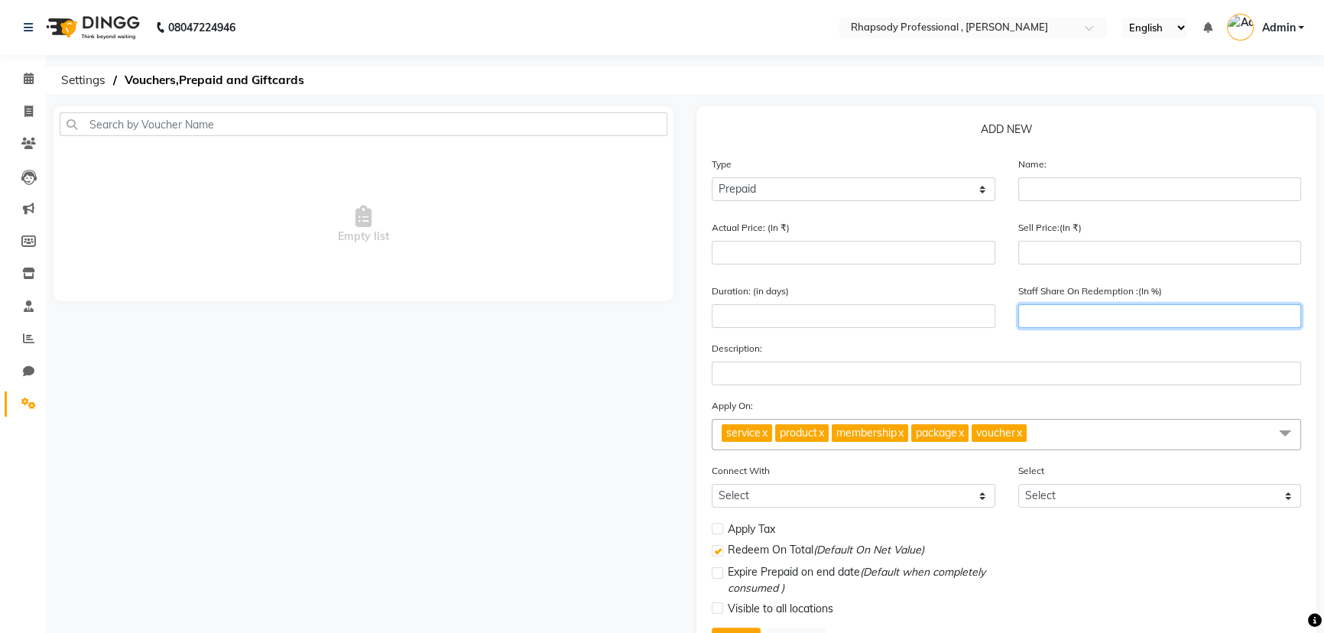
click at [1063, 314] on input "number" at bounding box center [1160, 316] width 284 height 24
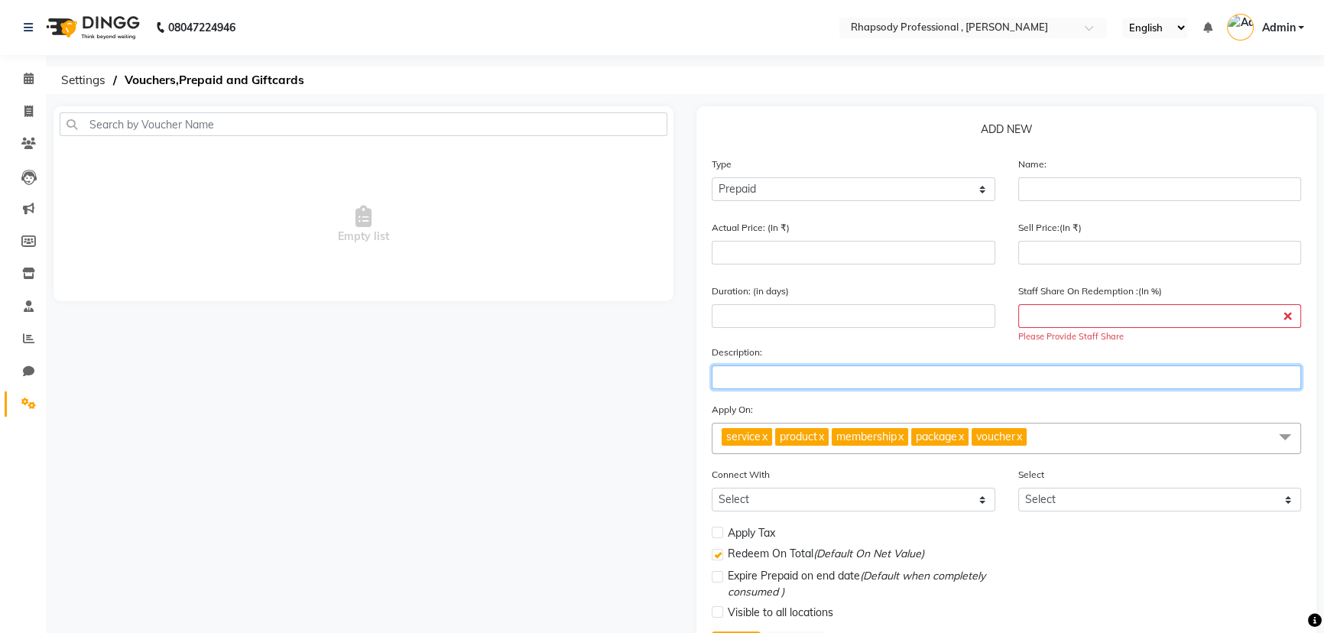
click at [862, 376] on input "text" at bounding box center [1006, 377] width 589 height 24
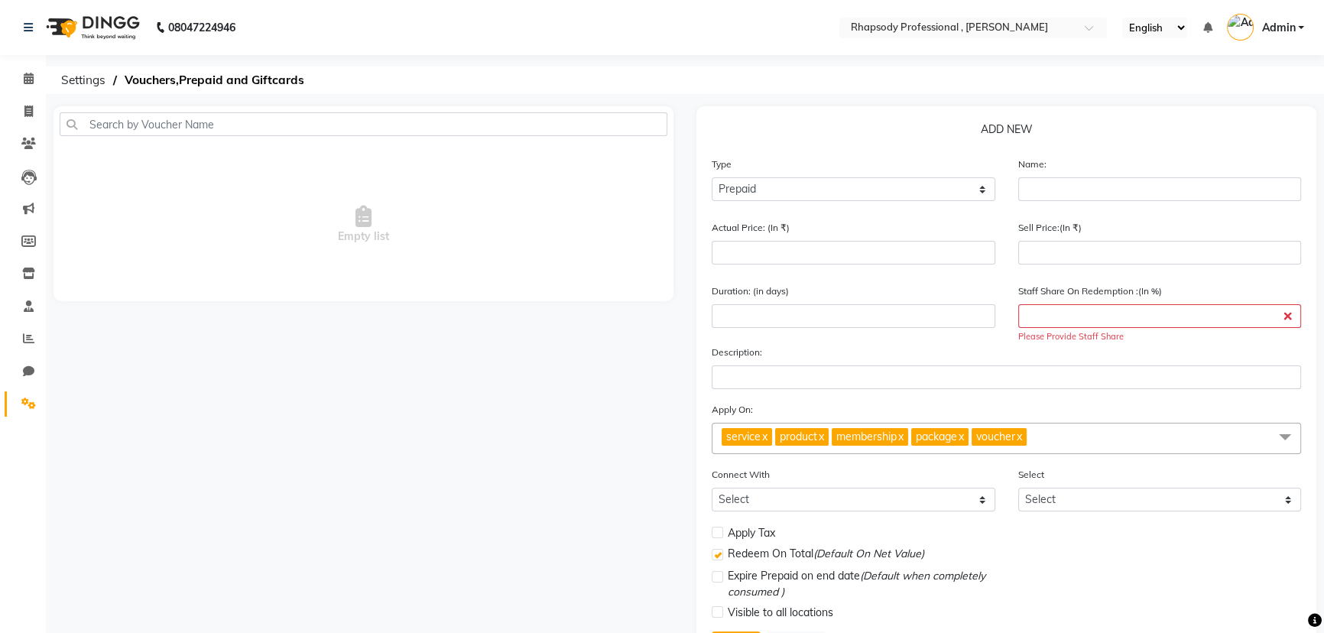
click at [361, 52] on nav "08047224946 Select Location × Rhapsody Professional , Paschim Vihar English ENG…" at bounding box center [662, 27] width 1324 height 55
